Goal: Complete application form: Complete application form

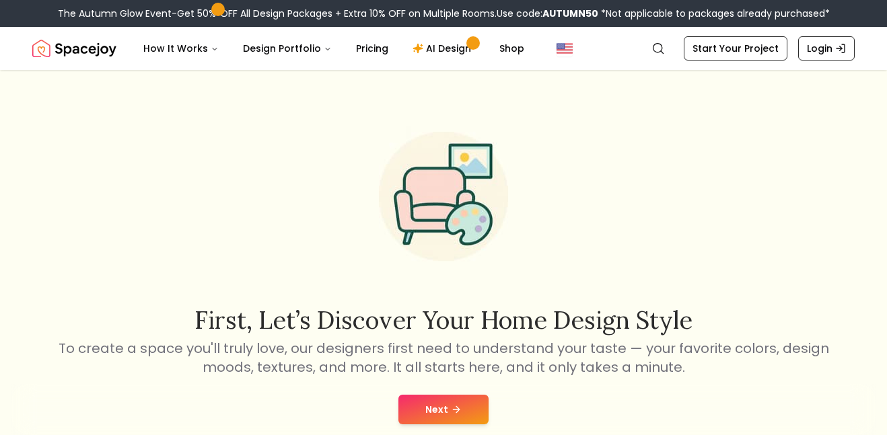
click at [449, 421] on button "Next" at bounding box center [443, 410] width 90 height 30
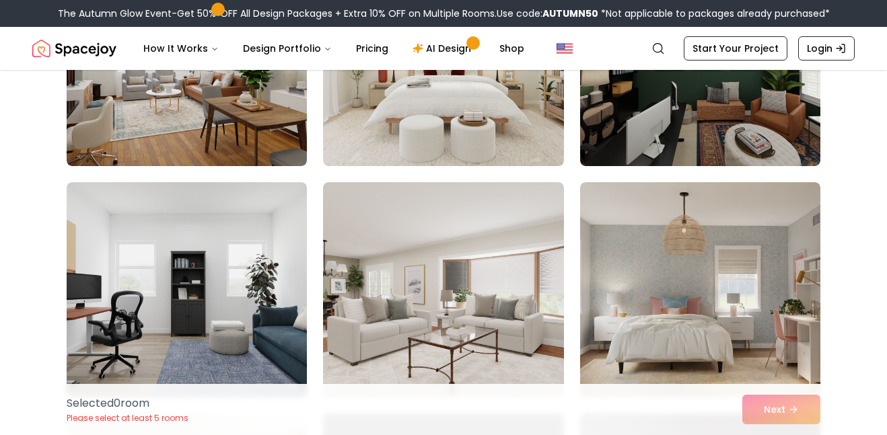
scroll to position [812, 0]
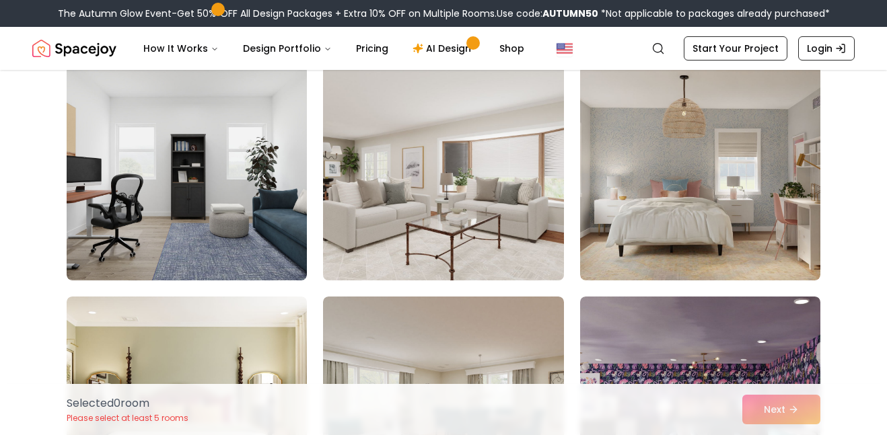
click at [459, 205] on img at bounding box center [443, 173] width 252 height 226
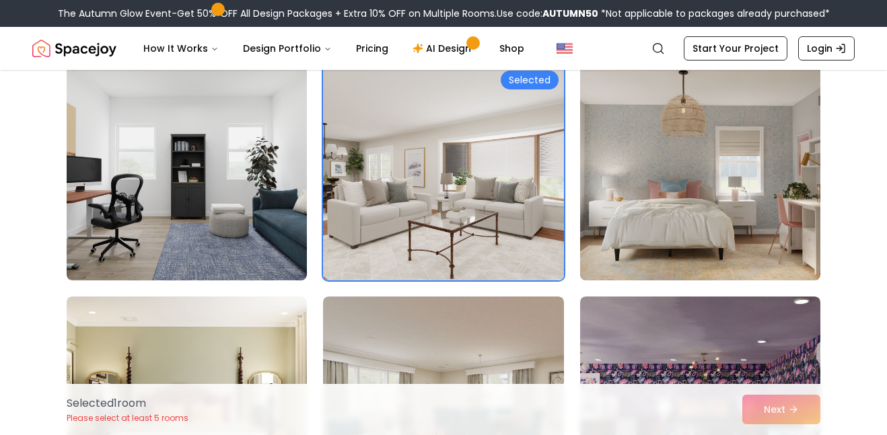
click at [697, 223] on img at bounding box center [700, 173] width 252 height 226
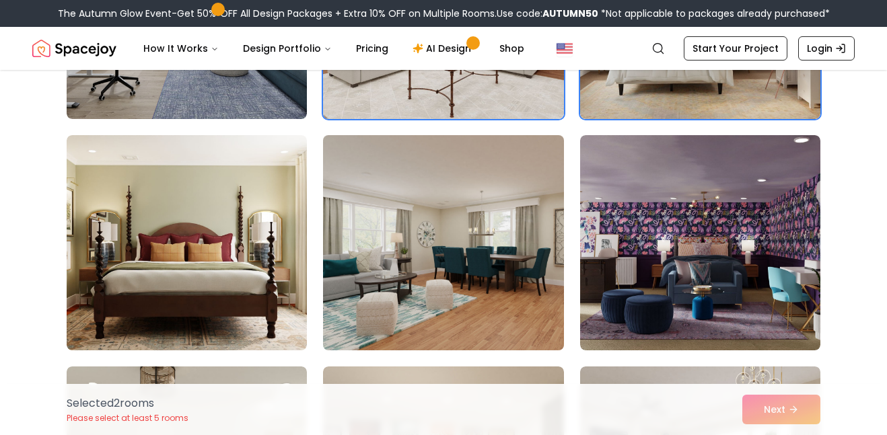
scroll to position [978, 0]
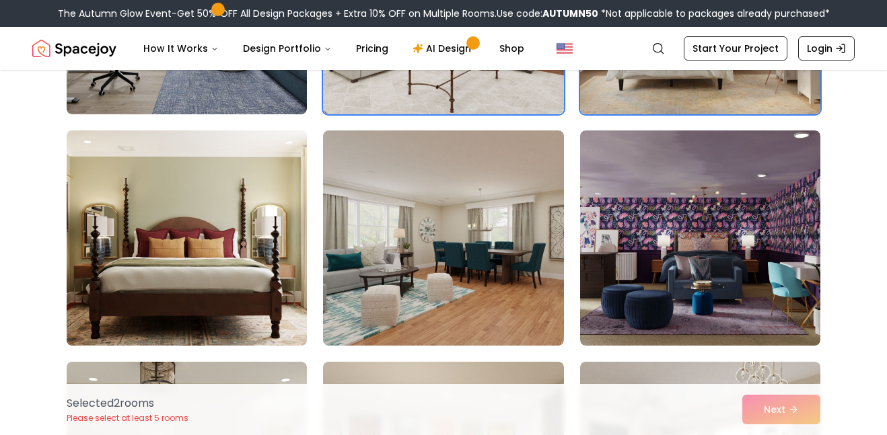
click at [221, 260] on img at bounding box center [187, 238] width 252 height 226
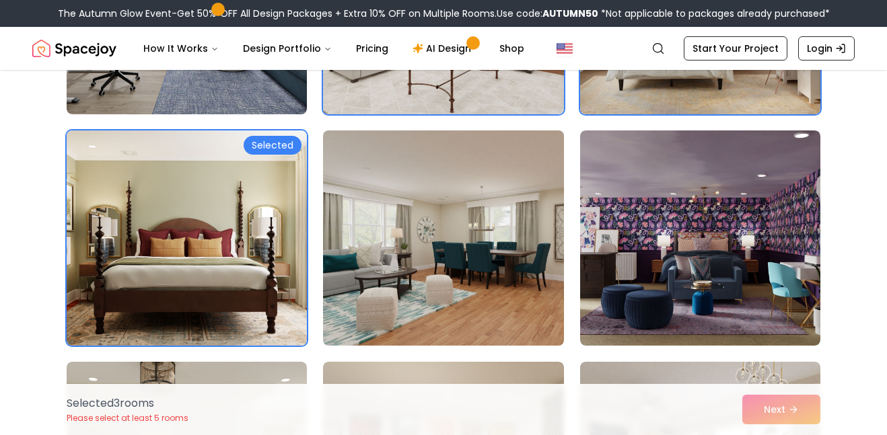
click at [479, 287] on img at bounding box center [443, 238] width 252 height 226
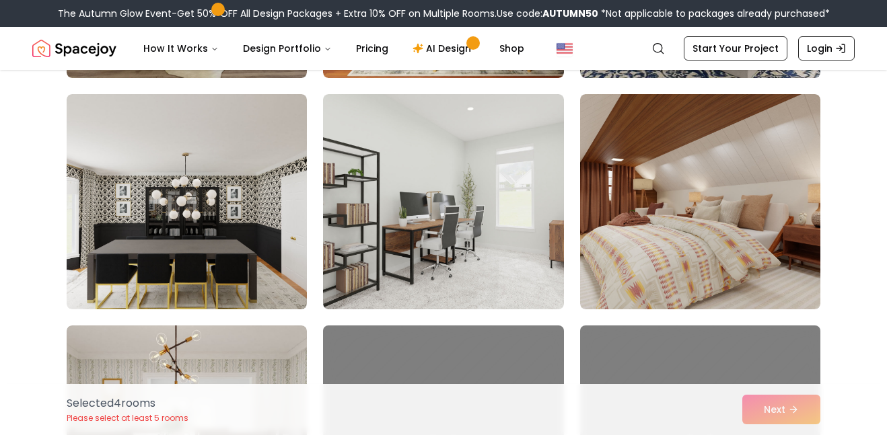
scroll to position [2921, 0]
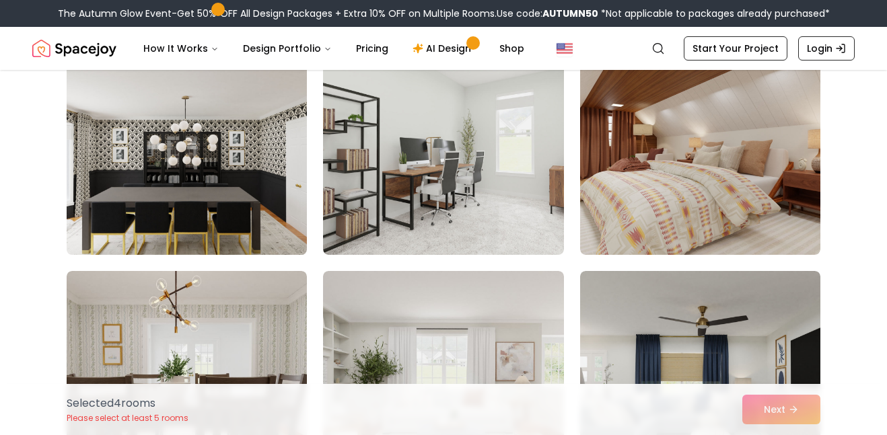
click at [256, 228] on img at bounding box center [187, 147] width 252 height 226
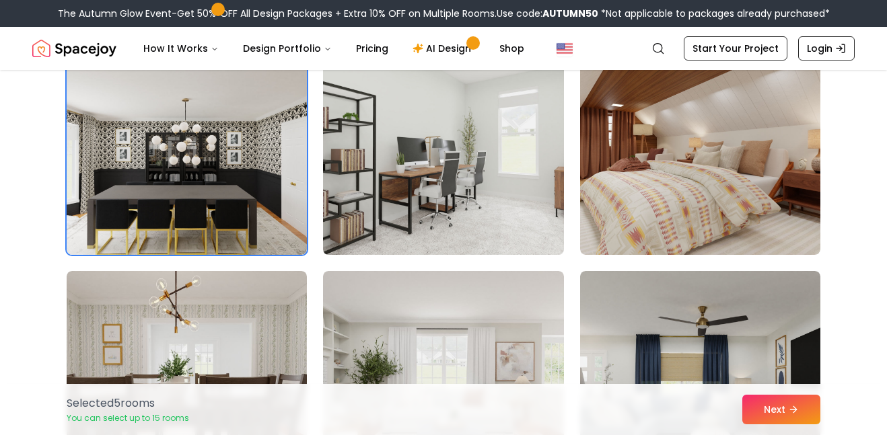
click at [541, 195] on img at bounding box center [443, 147] width 252 height 226
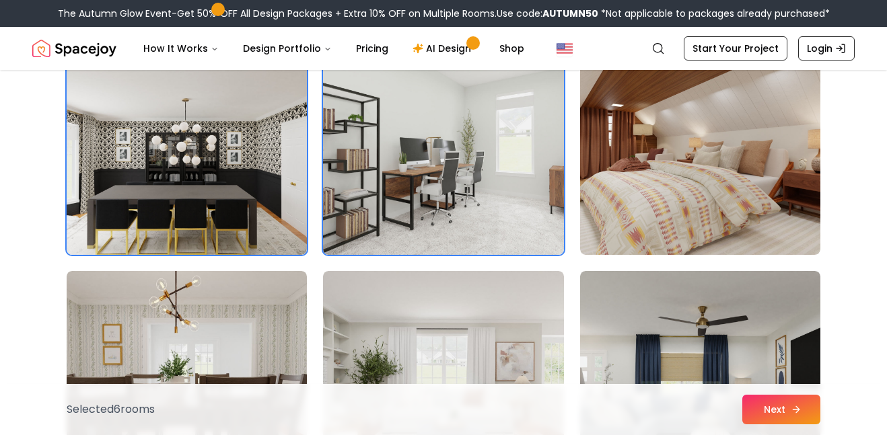
click at [772, 410] on button "Next" at bounding box center [781, 410] width 78 height 30
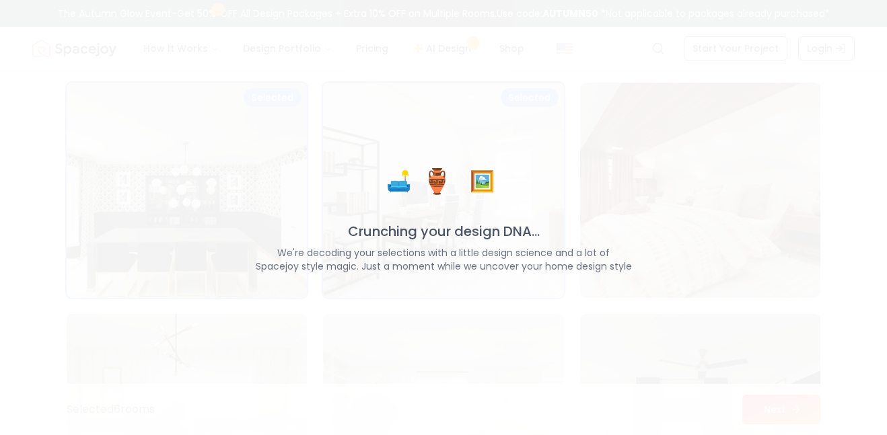
scroll to position [2964, 0]
